Goal: Ask a question

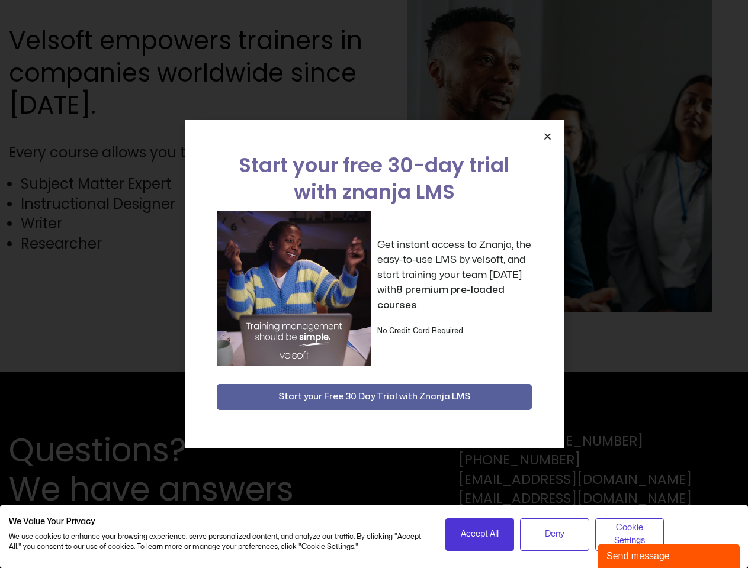
click at [374, 284] on div "Get instant access to Znanja, the easy-to-use LMS by velsoft, and start trainin…" at bounding box center [374, 288] width 315 height 155
click at [547, 136] on icon "Close" at bounding box center [547, 136] width 9 height 9
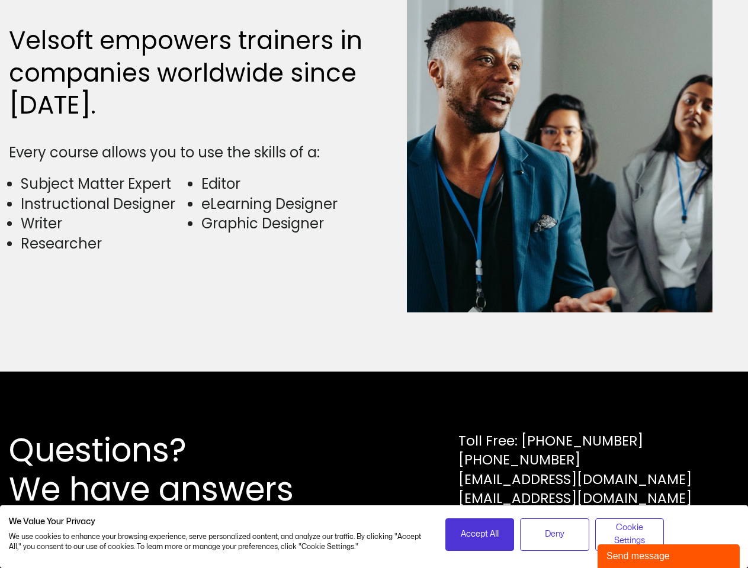
click at [374, 397] on div "Questions? We have answers Toll Free: [PHONE_NUMBER] [PHONE_NUMBER] [EMAIL_ADDR…" at bounding box center [374, 470] width 748 height 197
click at [480, 535] on span "Accept All" at bounding box center [480, 534] width 38 height 13
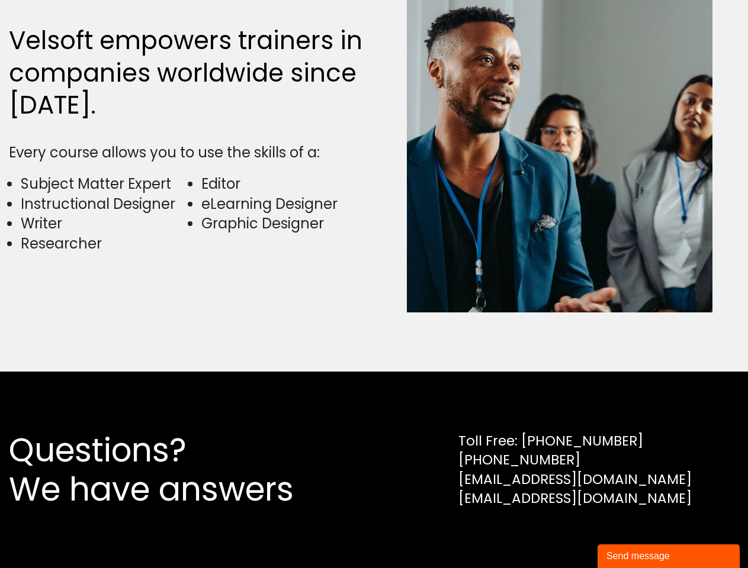
click at [554, 535] on div "Questions? We have answers Toll Free: [PHONE_NUMBER] [PHONE_NUMBER] [EMAIL_ADDR…" at bounding box center [374, 470] width 748 height 197
click at [629, 535] on div "Questions? We have answers Toll Free: [PHONE_NUMBER] [PHONE_NUMBER] [EMAIL_ADDR…" at bounding box center [374, 470] width 748 height 197
click at [668, 557] on div "Send message" at bounding box center [668, 556] width 124 height 14
